Goal: Check status: Check status

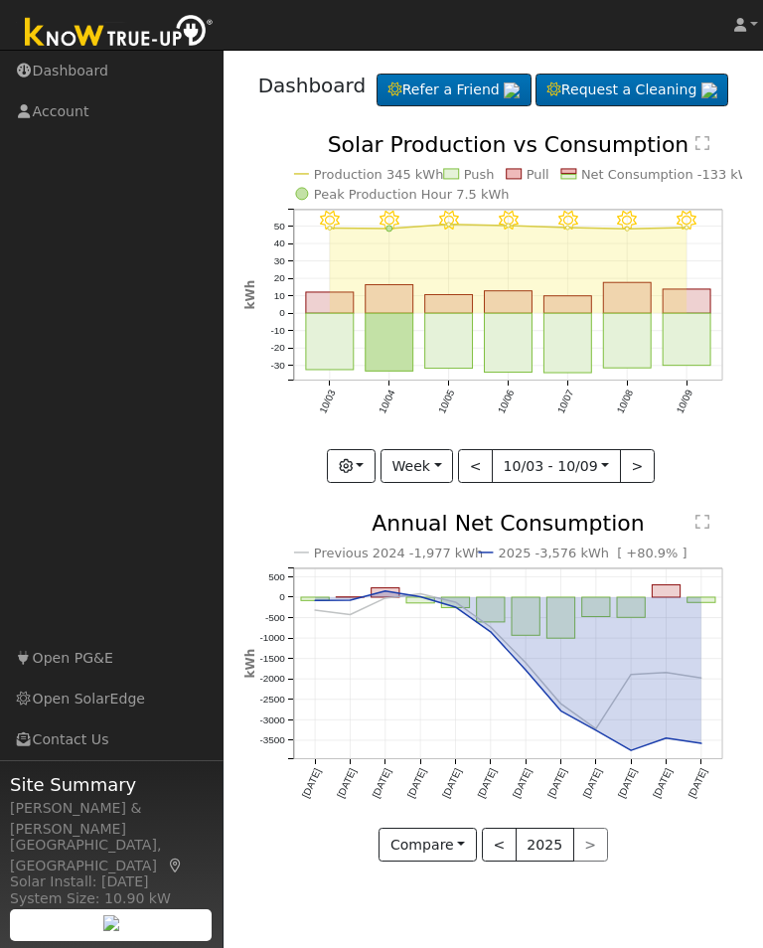
click at [369, 483] on button "button" at bounding box center [351, 466] width 49 height 34
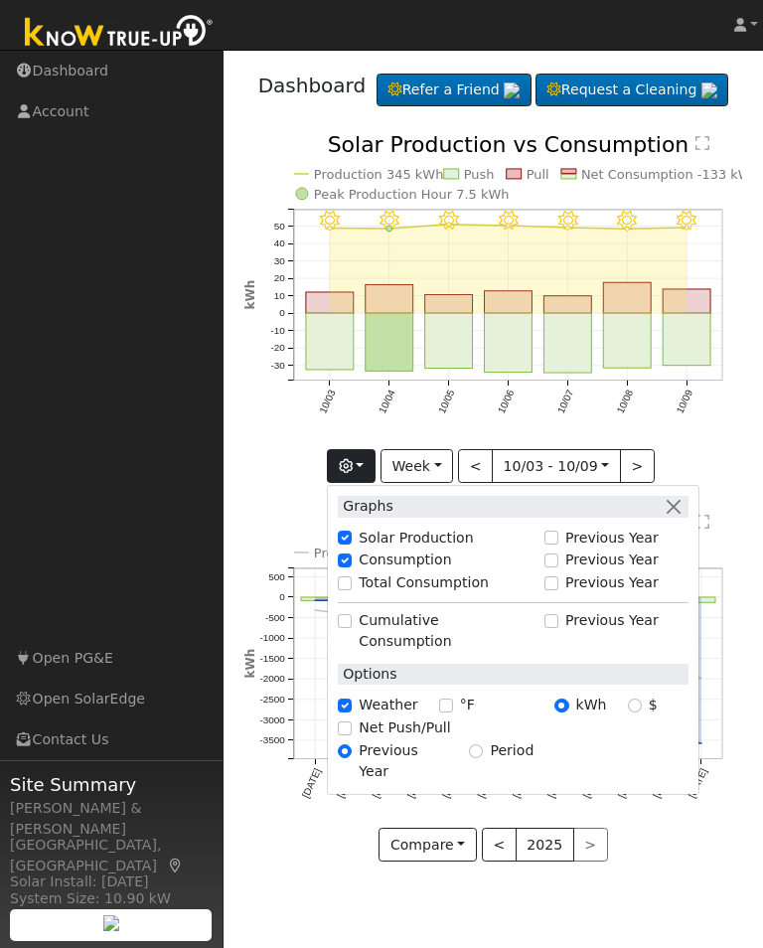
click at [407, 593] on label "Total Consumption" at bounding box center [424, 582] width 130 height 21
click at [352, 590] on input "Total Consumption" at bounding box center [345, 583] width 14 height 14
checkbox input "true"
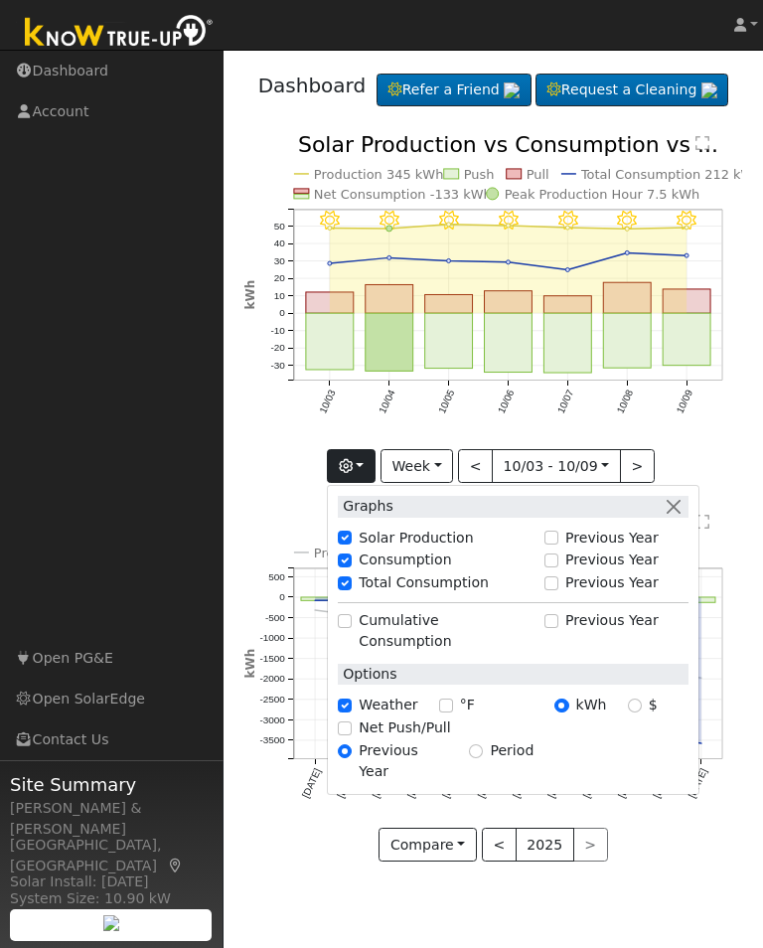
click at [371, 483] on button "button" at bounding box center [351, 466] width 49 height 34
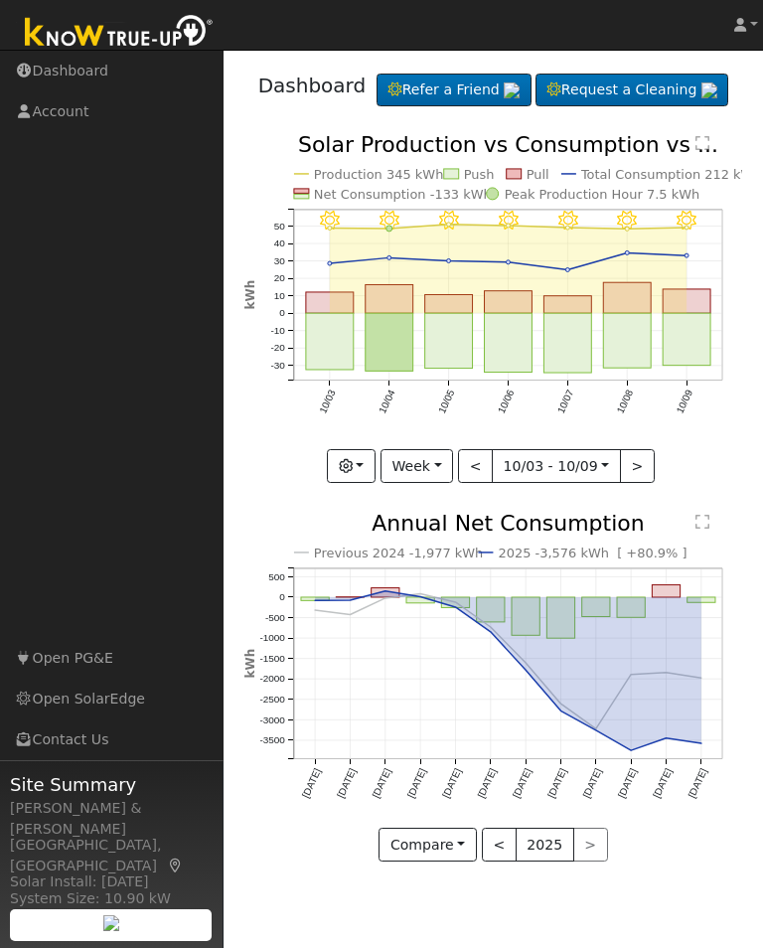
click at [451, 483] on button "Week" at bounding box center [417, 466] width 73 height 34
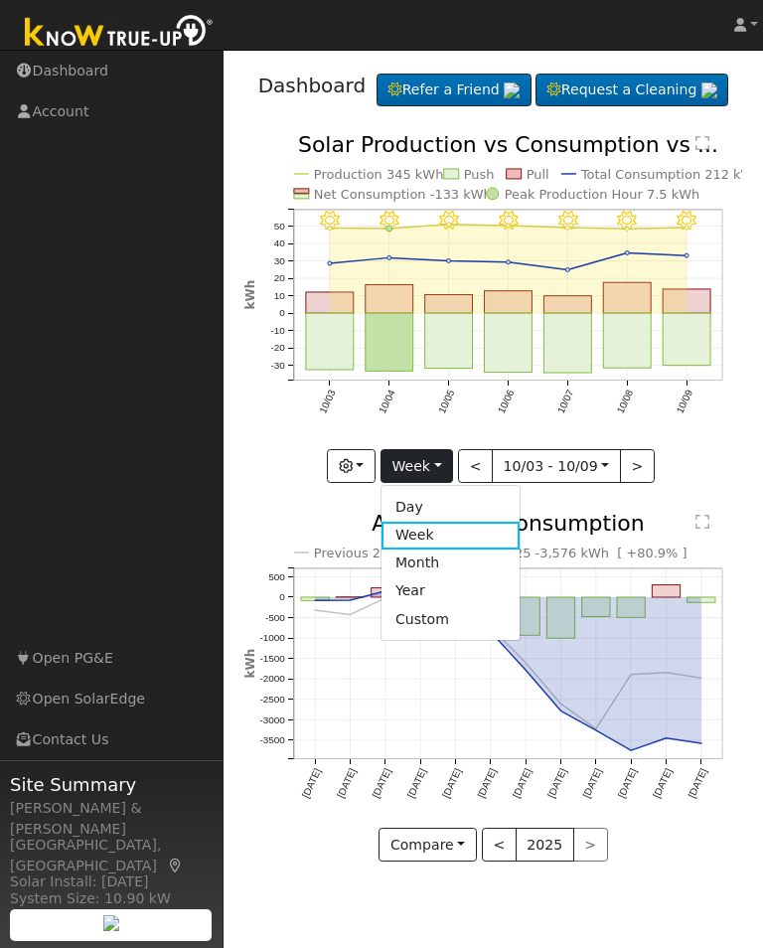
click at [447, 577] on link "Month" at bounding box center [451, 563] width 138 height 28
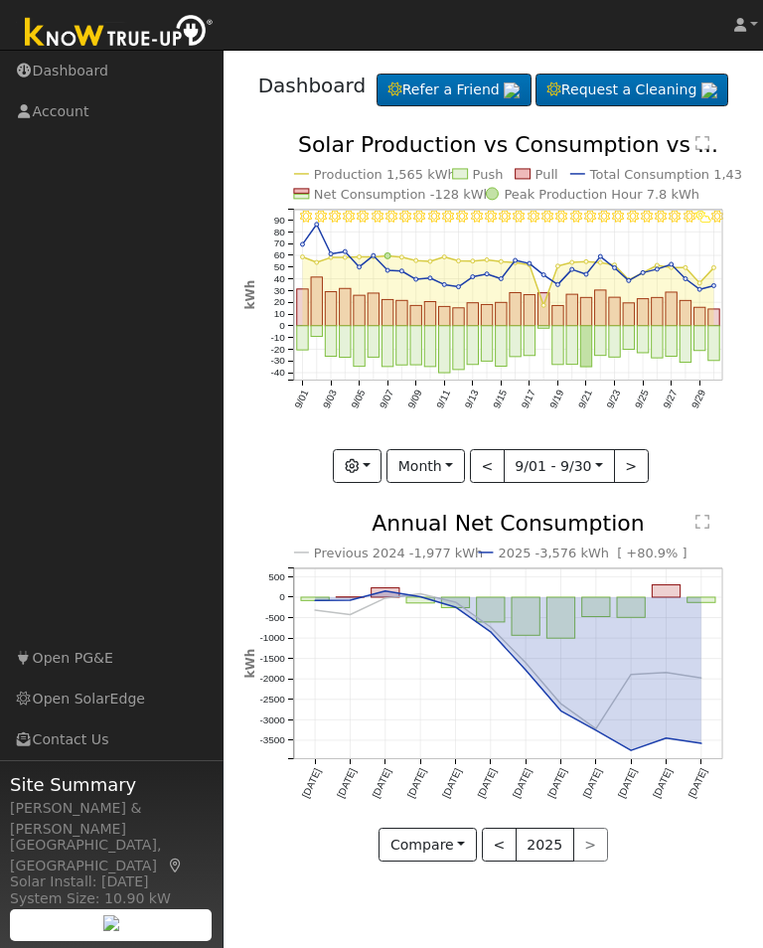
click at [454, 483] on button "Month" at bounding box center [426, 466] width 78 height 34
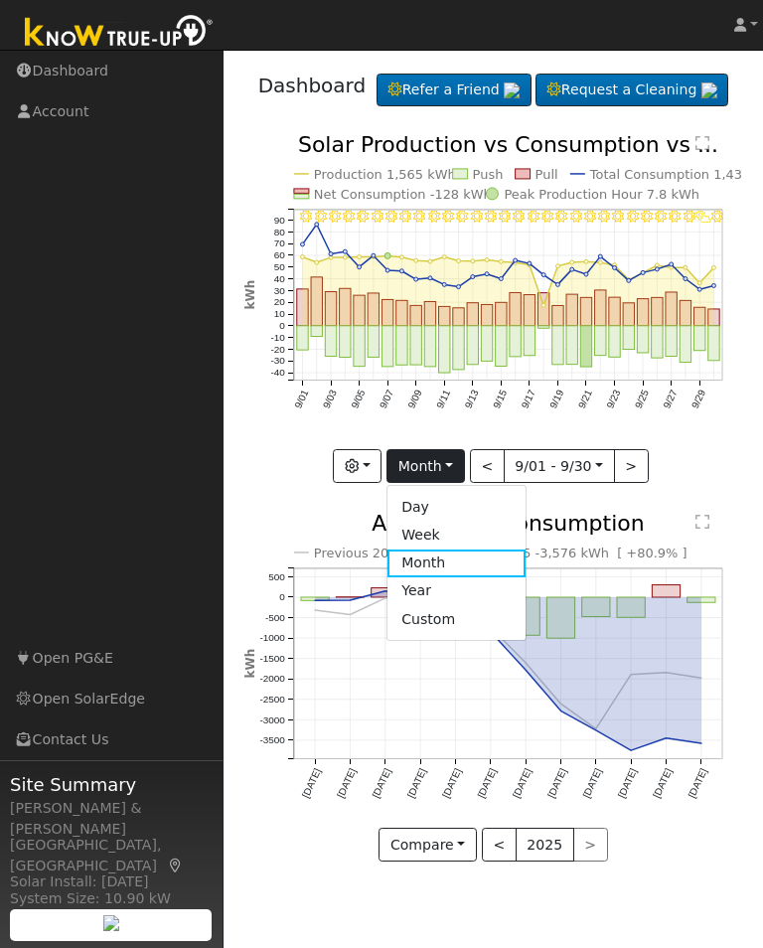
click at [444, 605] on link "Year" at bounding box center [457, 591] width 138 height 28
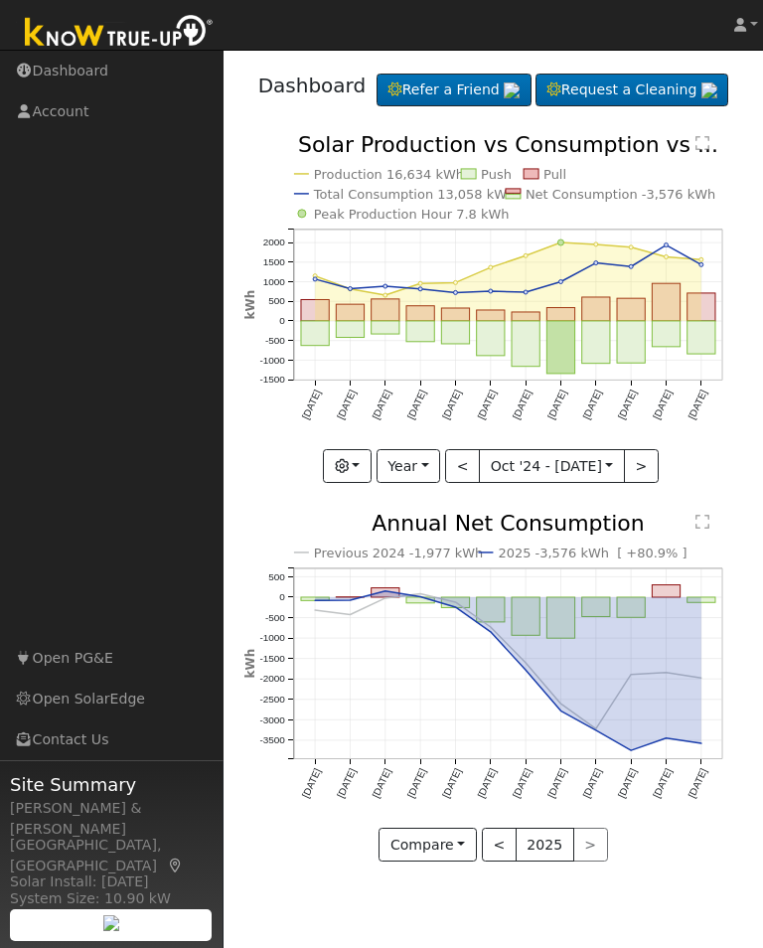
click at [429, 483] on button "Year" at bounding box center [409, 466] width 64 height 34
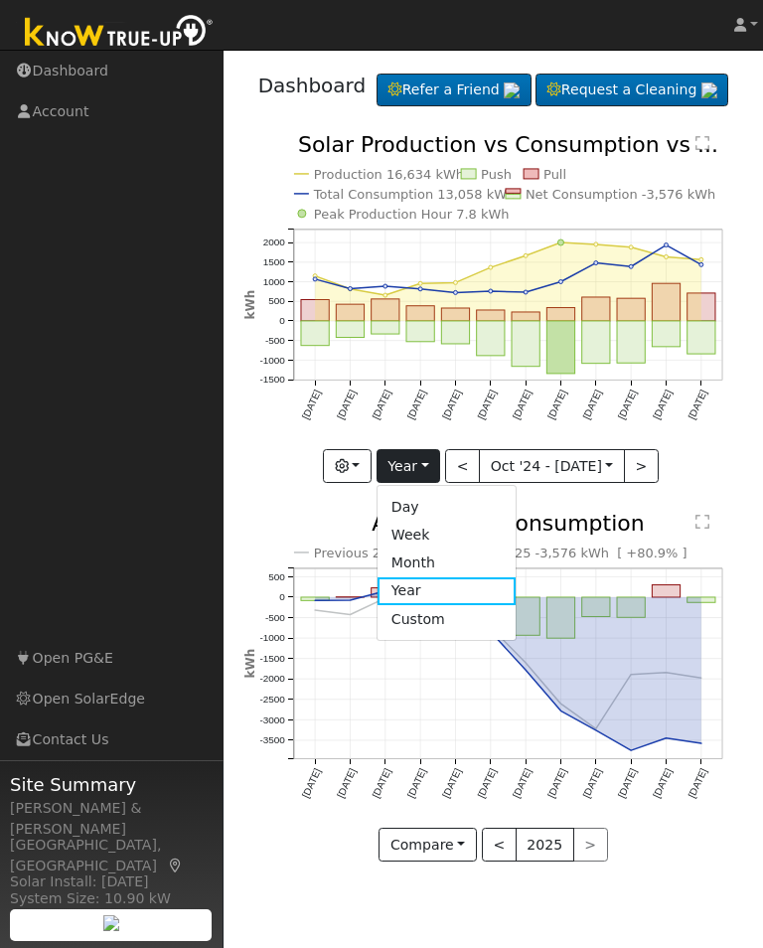
click at [415, 549] on link "Week" at bounding box center [447, 536] width 138 height 28
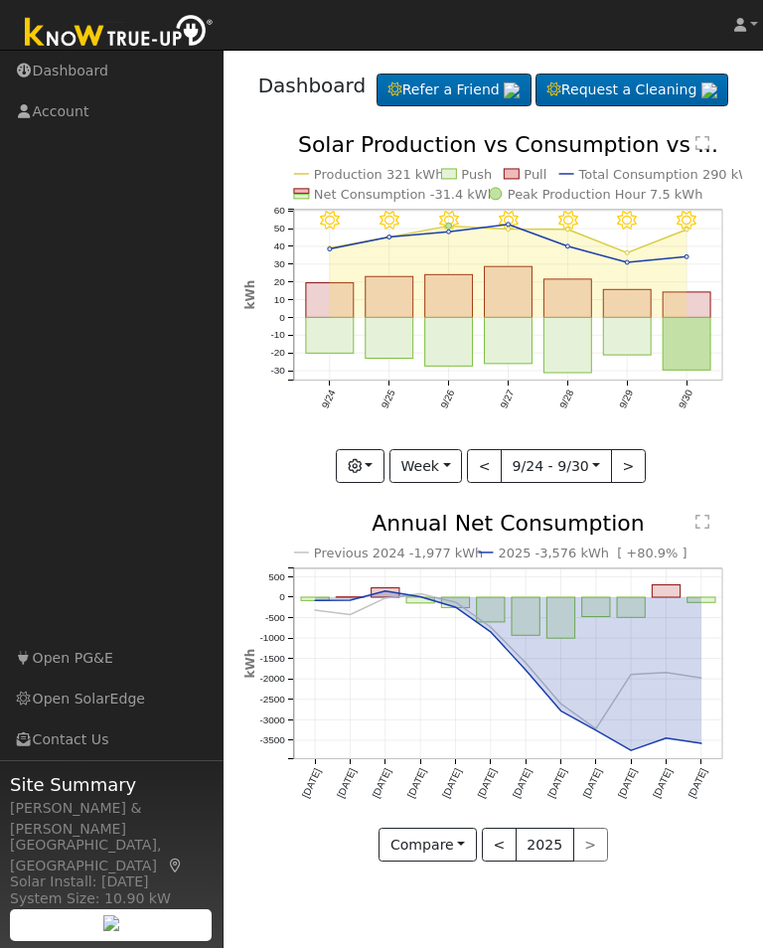
click at [627, 483] on button ">" at bounding box center [628, 466] width 35 height 34
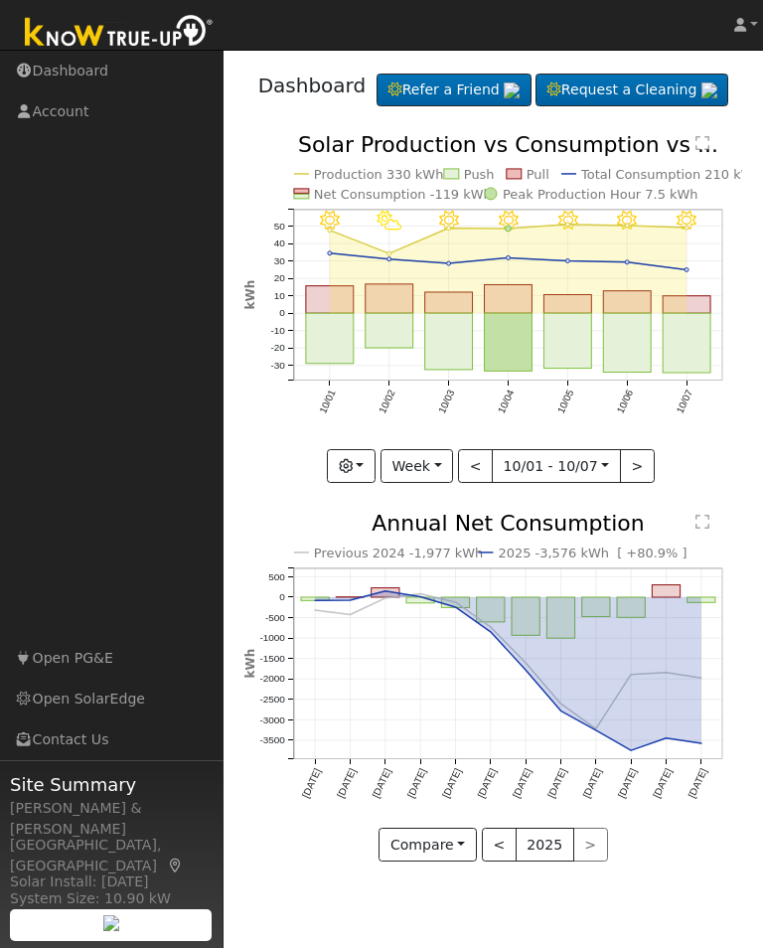
click at [634, 483] on button ">" at bounding box center [637, 466] width 35 height 34
type input "[DATE]"
